Goal: Task Accomplishment & Management: Use online tool/utility

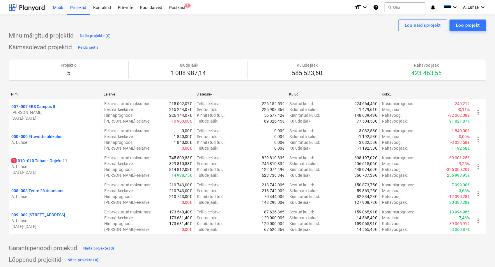
click at [58, 10] on div "Müük" at bounding box center [57, 7] width 17 height 15
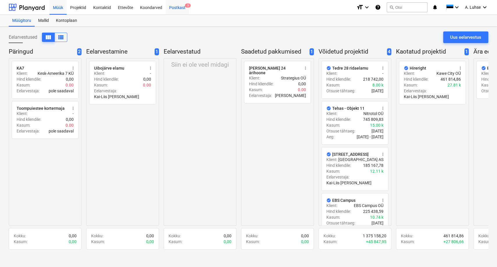
click at [174, 8] on div "Postkast 3" at bounding box center [177, 7] width 23 height 15
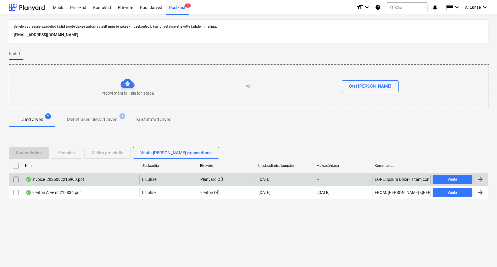
click at [72, 179] on div "invoice_2025092215909.pdf" at bounding box center [55, 179] width 58 height 5
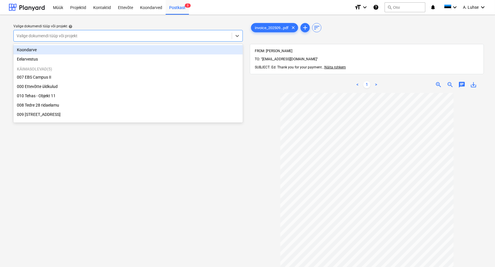
click at [107, 35] on div at bounding box center [123, 36] width 212 height 6
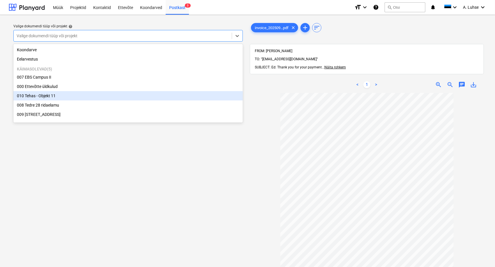
click at [151, 97] on div "010 Tehas - Objekt 11" at bounding box center [127, 95] width 229 height 9
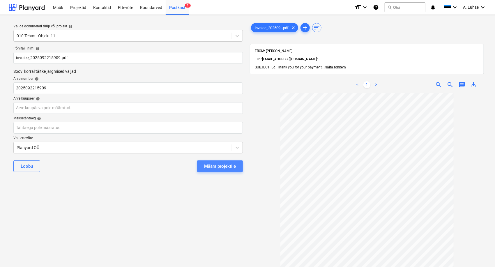
click at [207, 167] on div "Määra projektile" at bounding box center [220, 166] width 32 height 8
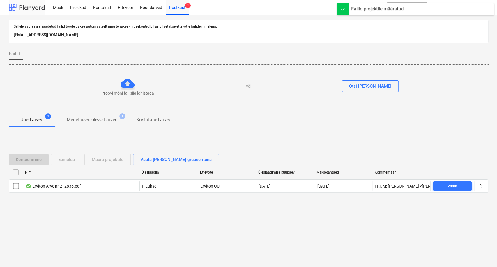
click at [34, 7] on div at bounding box center [27, 7] width 36 height 15
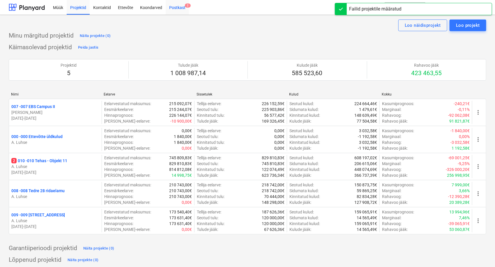
click at [182, 10] on div "Postkast 2" at bounding box center [177, 7] width 23 height 15
